Goal: Navigation & Orientation: Find specific page/section

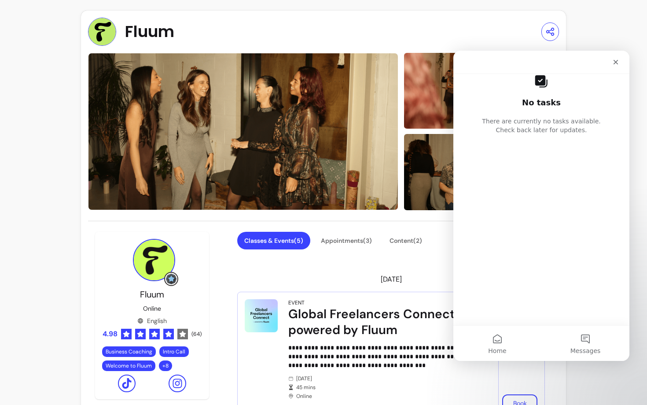
click at [618, 52] on nav "Intercom messenger" at bounding box center [542, 62] width 176 height 23
click at [617, 56] on div "Close" at bounding box center [616, 62] width 16 height 16
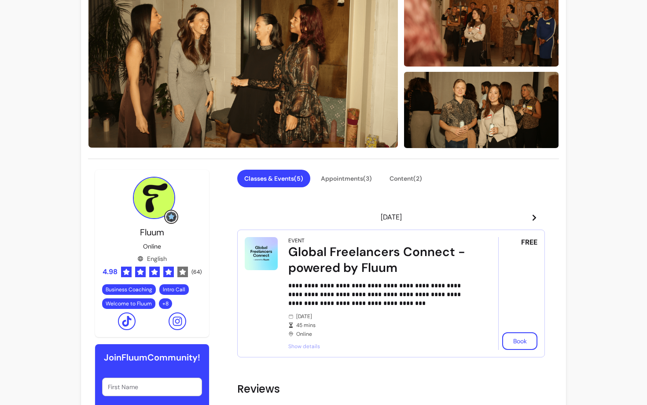
scroll to position [88, 0]
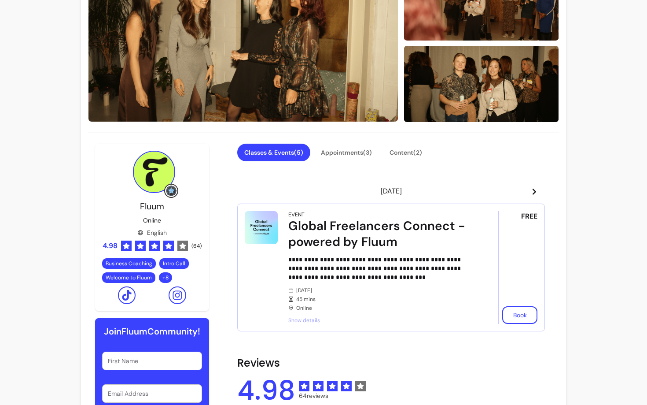
click at [538, 186] on header "[DATE]" at bounding box center [391, 191] width 308 height 18
click at [537, 188] on icon at bounding box center [534, 191] width 7 height 7
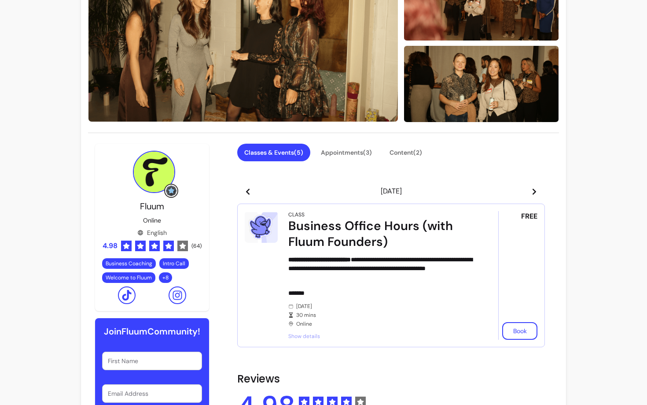
click at [537, 188] on icon at bounding box center [534, 191] width 7 height 7
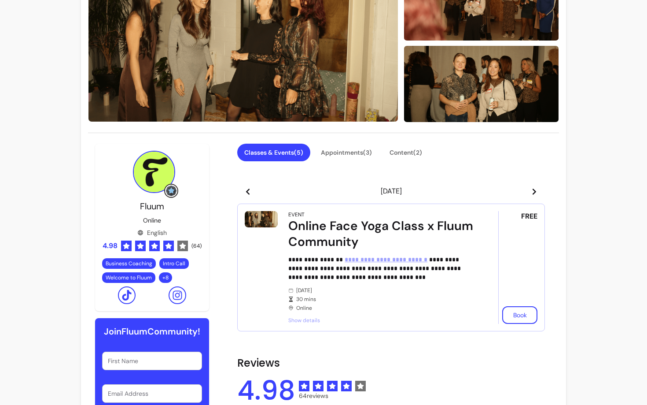
click at [537, 188] on icon at bounding box center [534, 191] width 7 height 7
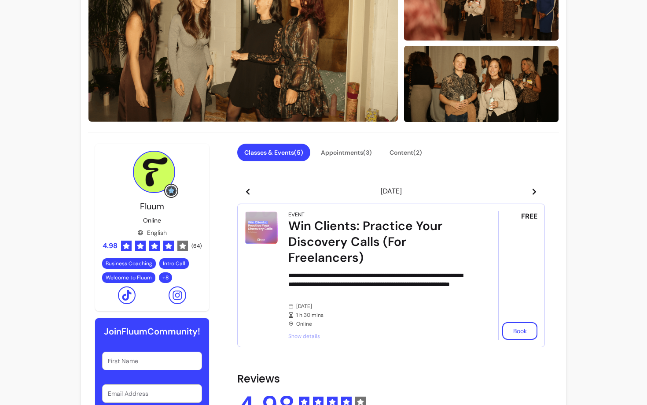
click at [534, 189] on icon at bounding box center [535, 191] width 4 height 6
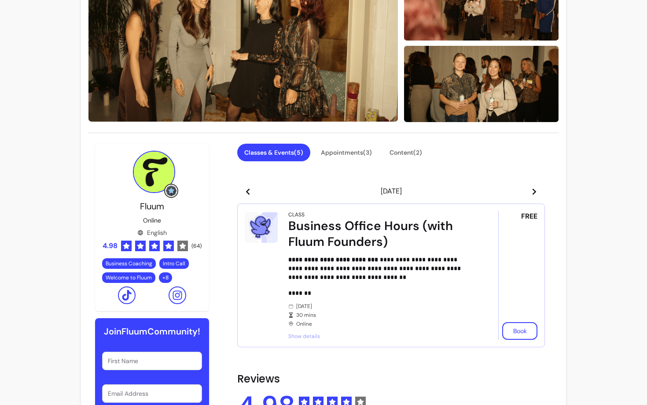
click at [534, 189] on icon at bounding box center [535, 191] width 4 height 6
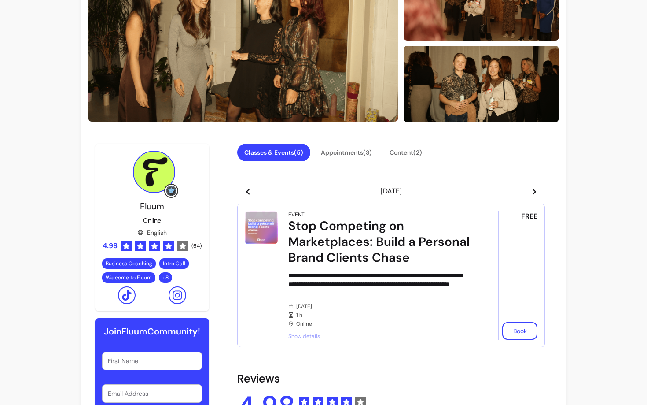
click at [534, 189] on icon at bounding box center [535, 191] width 4 height 6
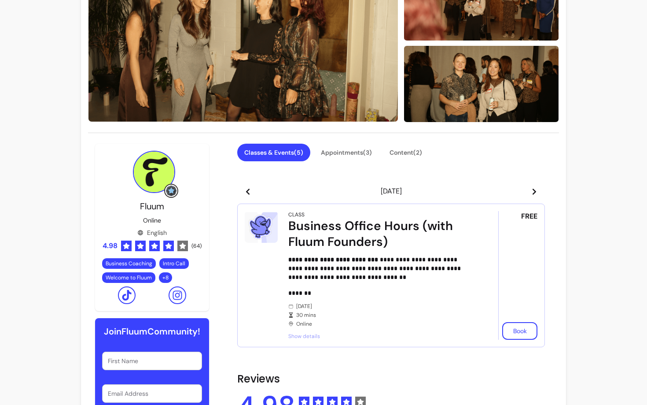
click at [534, 189] on icon at bounding box center [535, 191] width 4 height 6
